Goal: Task Accomplishment & Management: Manage account settings

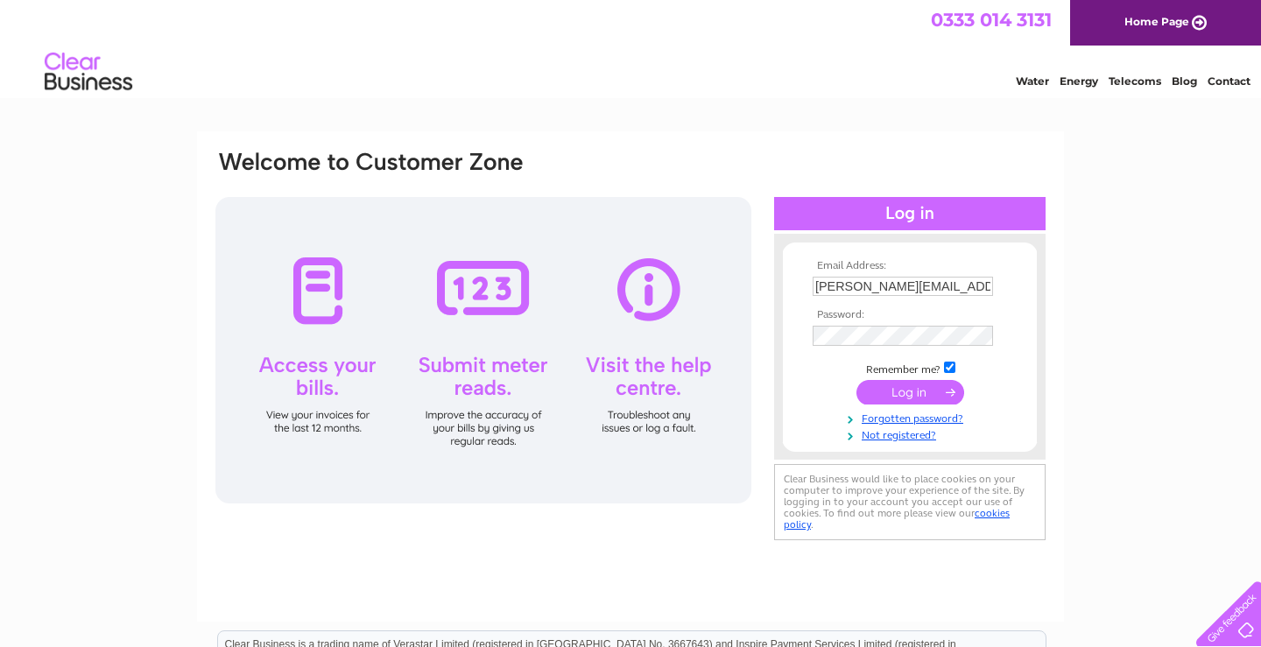
click at [920, 398] on input "submit" at bounding box center [911, 392] width 108 height 25
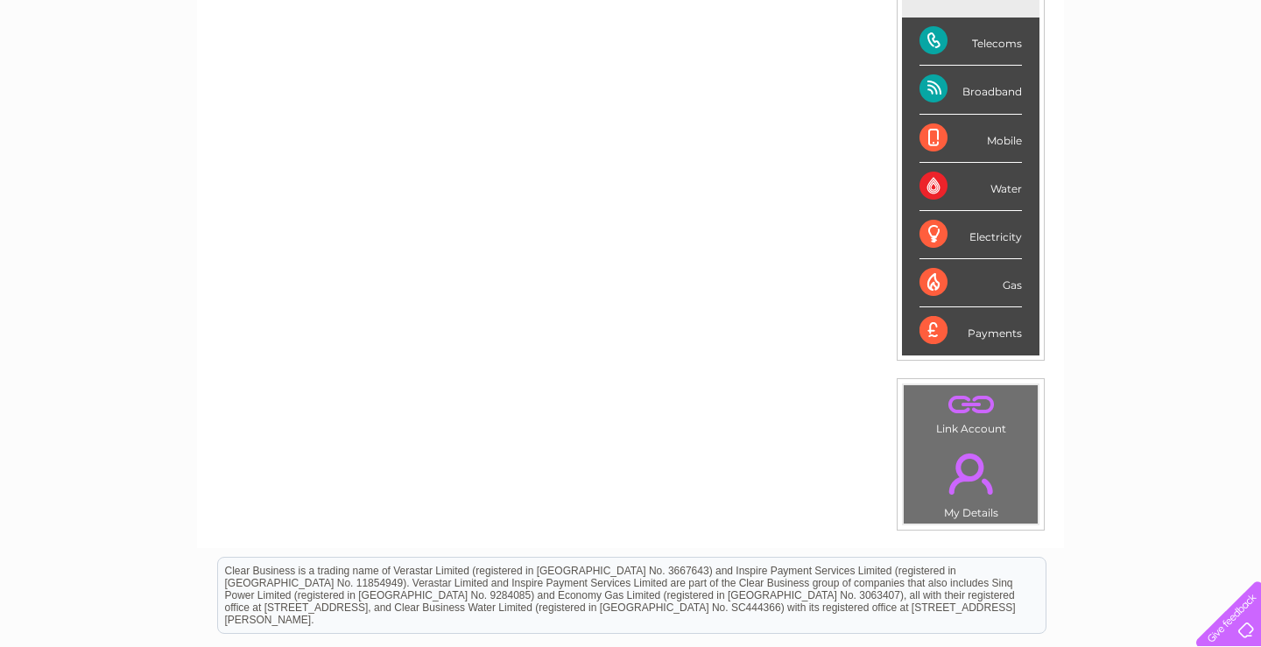
scroll to position [89, 0]
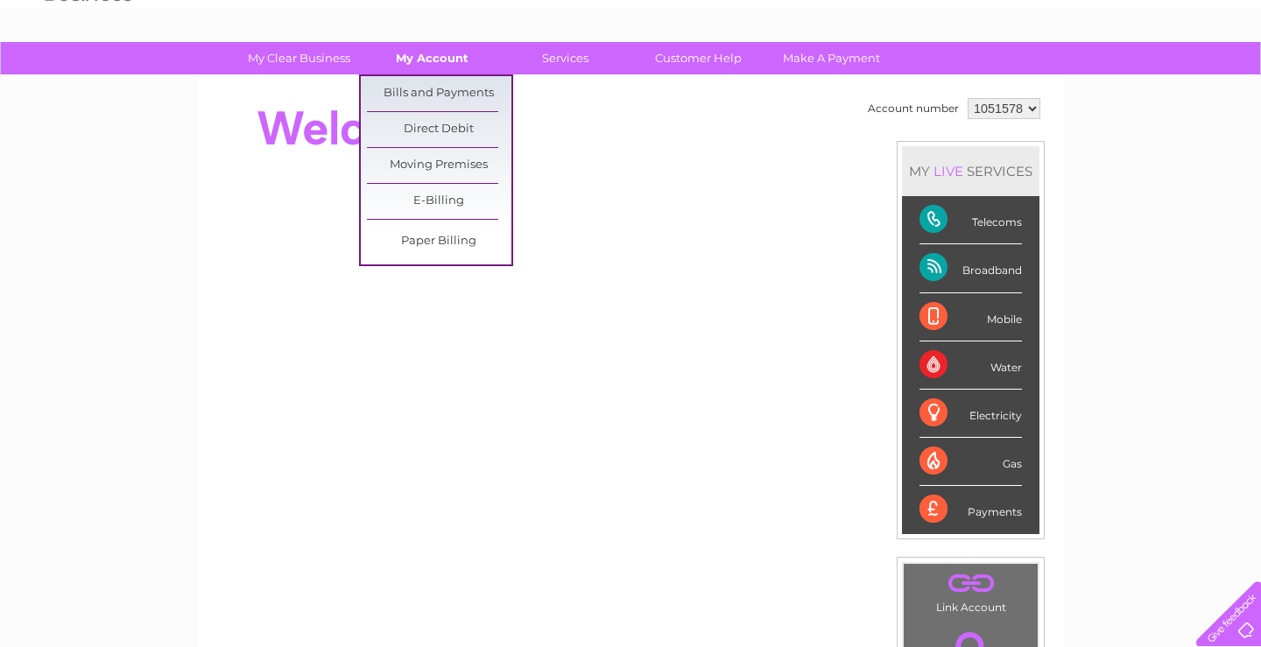
click at [405, 55] on link "My Account" at bounding box center [432, 58] width 145 height 32
click at [435, 94] on link "Bills and Payments" at bounding box center [439, 93] width 145 height 35
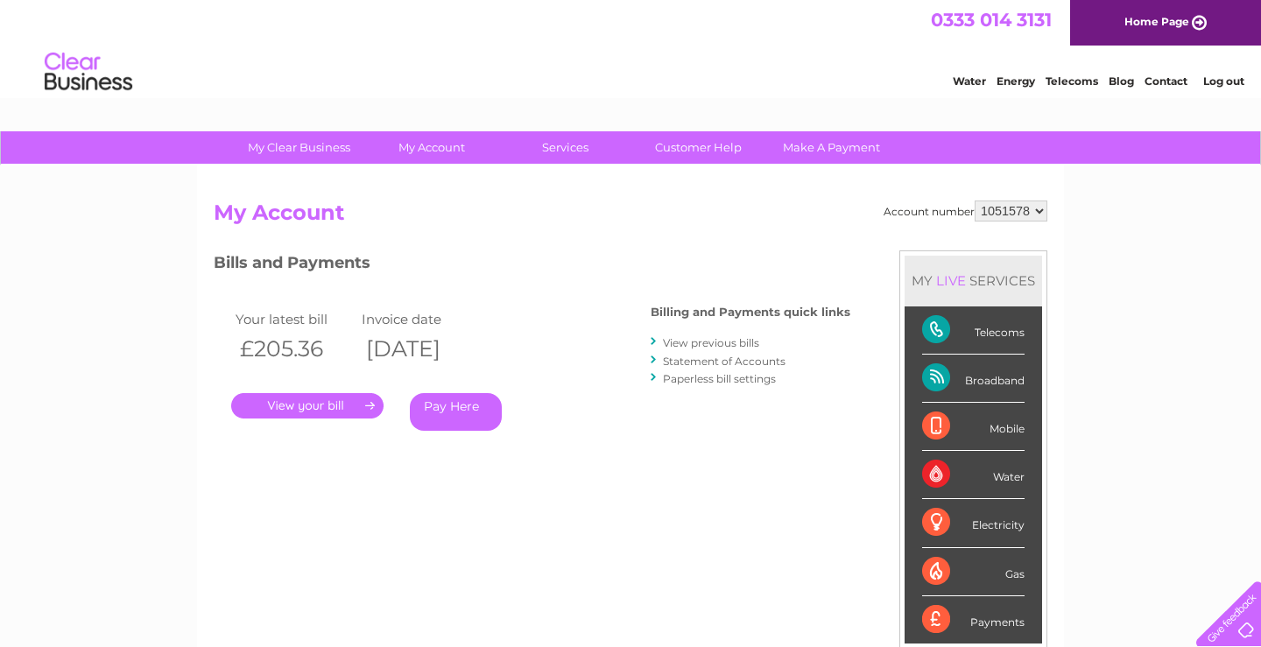
click at [292, 399] on link "." at bounding box center [307, 405] width 152 height 25
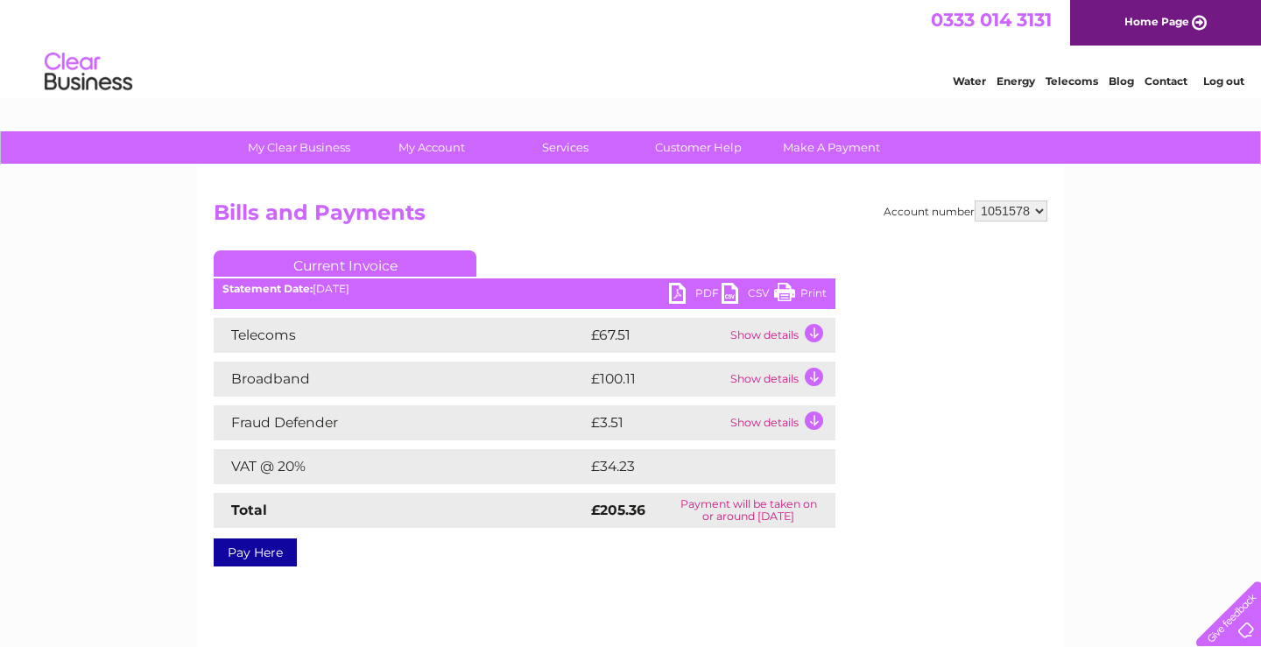
click at [682, 290] on link "PDF" at bounding box center [695, 295] width 53 height 25
